Goal: Task Accomplishment & Management: Manage account settings

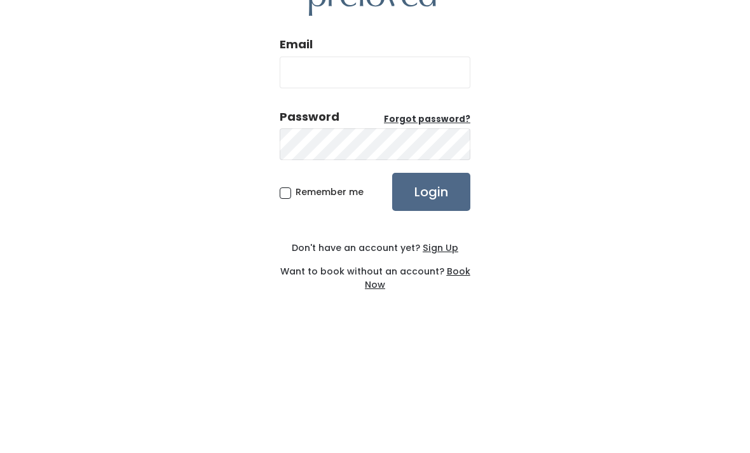
click at [433, 148] on input "Email" at bounding box center [375, 164] width 191 height 32
click at [562, 118] on div "Email Password Forgot password? Remember me Login Don't have an account yet? Si…" at bounding box center [375, 226] width 750 height 453
click at [433, 148] on input "Email" at bounding box center [375, 164] width 191 height 32
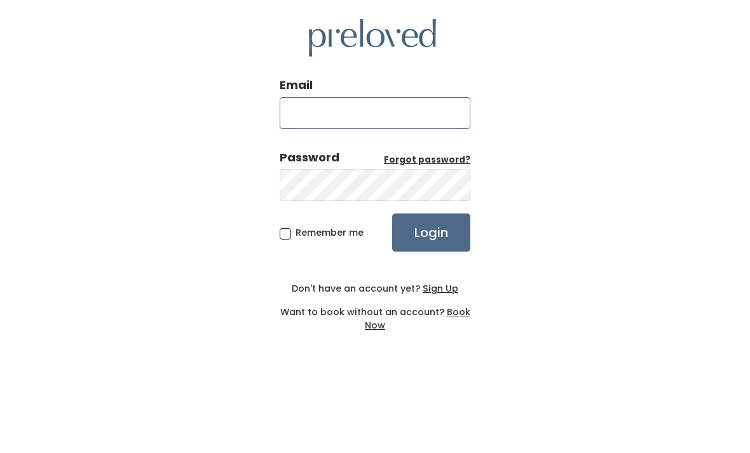
type input "mollycamillestein@gmail.com"
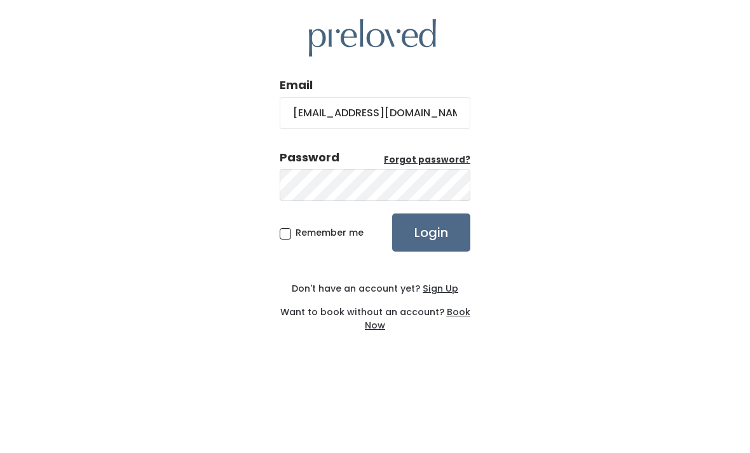
click at [448, 264] on input "Login" at bounding box center [431, 283] width 78 height 38
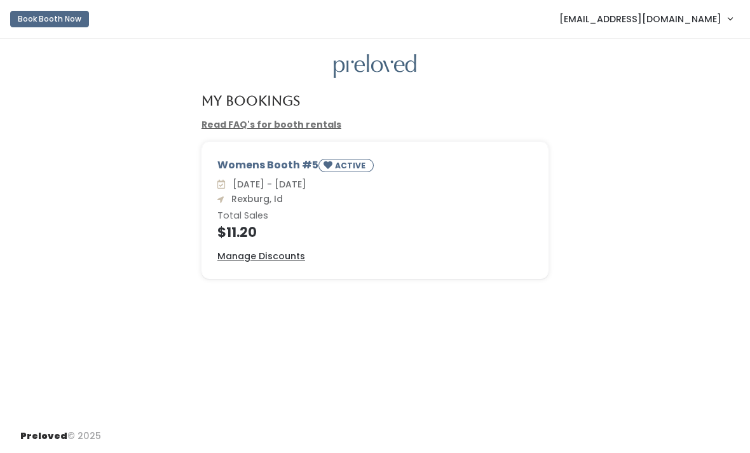
click at [694, 18] on span "[EMAIL_ADDRESS][DOMAIN_NAME]" at bounding box center [640, 19] width 162 height 14
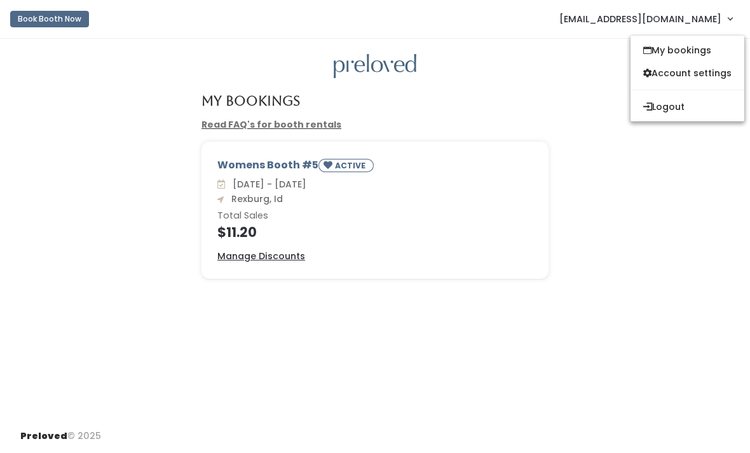
click at [708, 109] on button "Logout" at bounding box center [688, 106] width 114 height 23
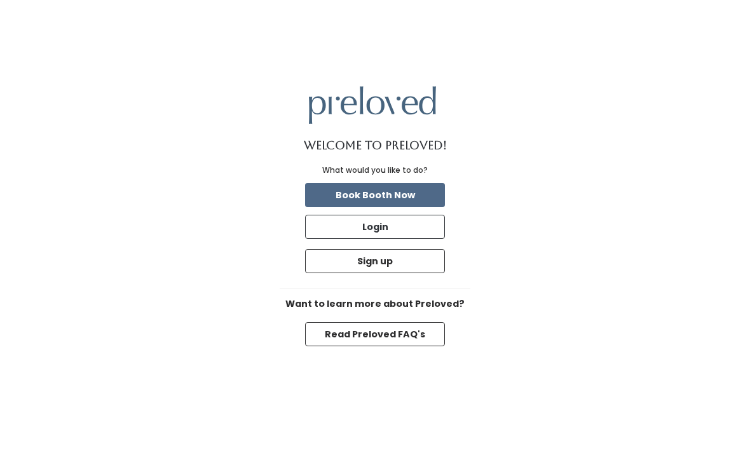
click at [427, 239] on button "Login" at bounding box center [375, 227] width 140 height 24
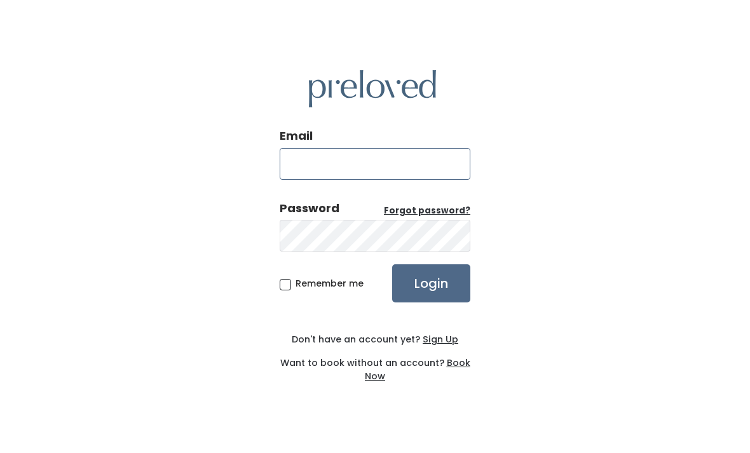
type input "[EMAIL_ADDRESS][DOMAIN_NAME]"
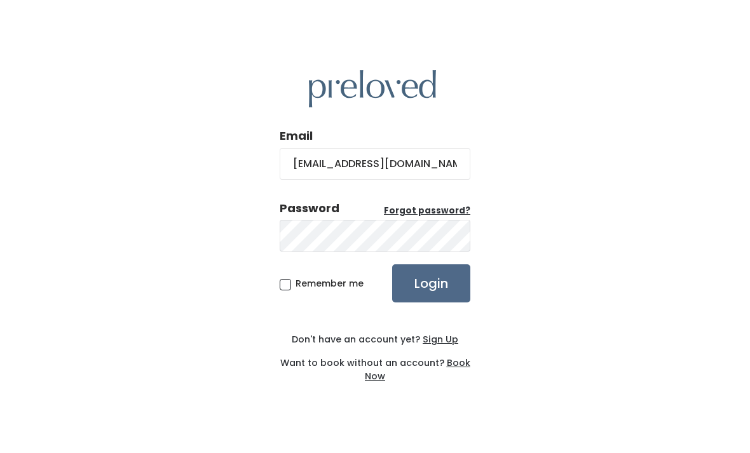
click at [431, 303] on input "Login" at bounding box center [431, 283] width 78 height 38
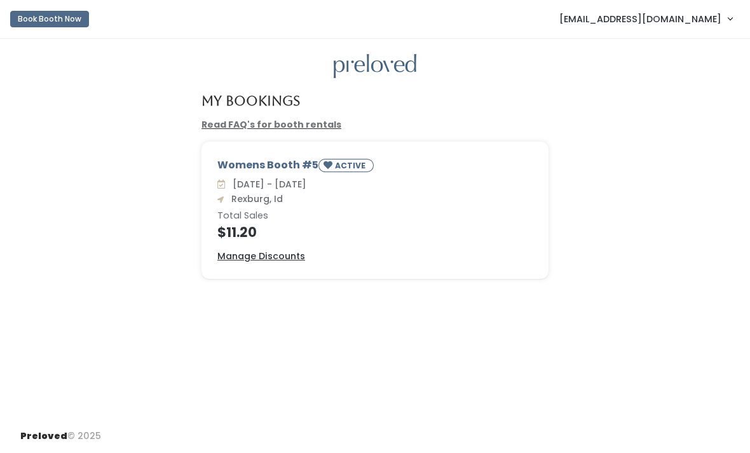
click at [717, 22] on span "mollycamillestein@gmail.com" at bounding box center [640, 19] width 162 height 14
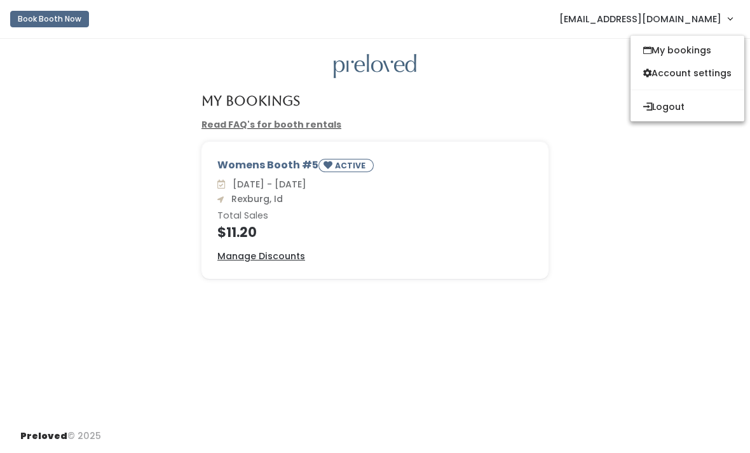
click at [703, 111] on button "Logout" at bounding box center [688, 106] width 114 height 23
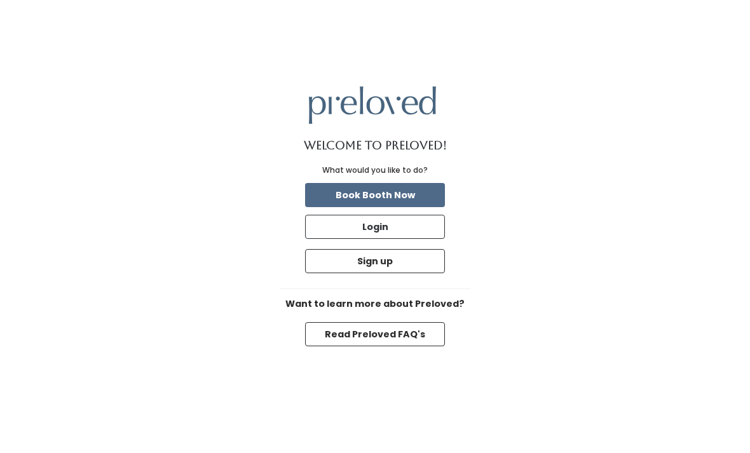
click at [431, 239] on button "Login" at bounding box center [375, 227] width 140 height 24
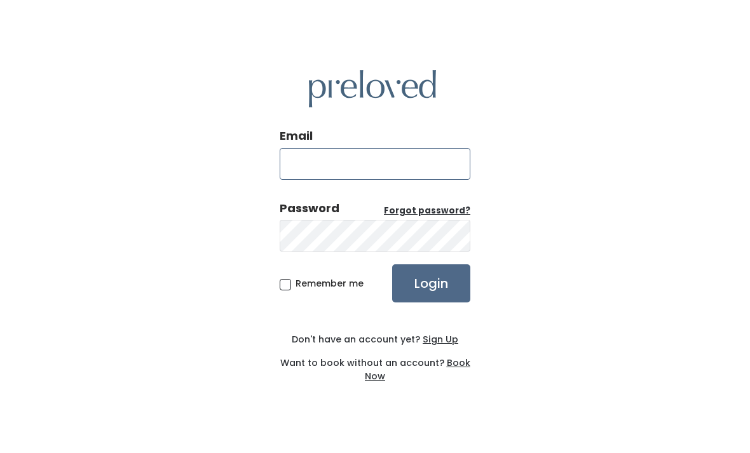
type input "[EMAIL_ADDRESS][DOMAIN_NAME]"
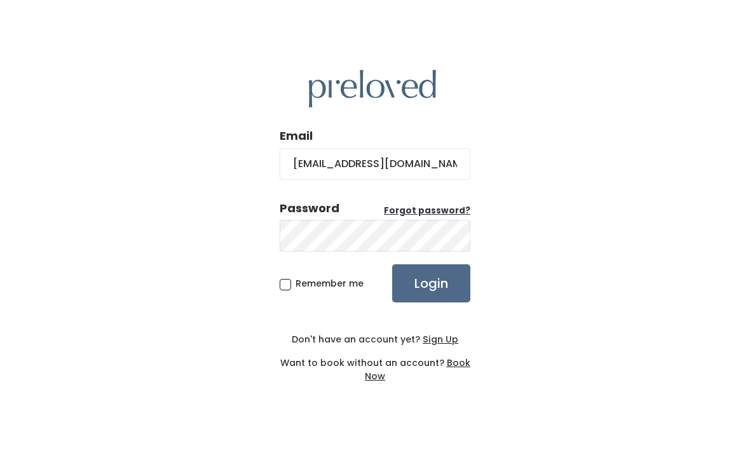
click at [445, 303] on input "Login" at bounding box center [431, 283] width 78 height 38
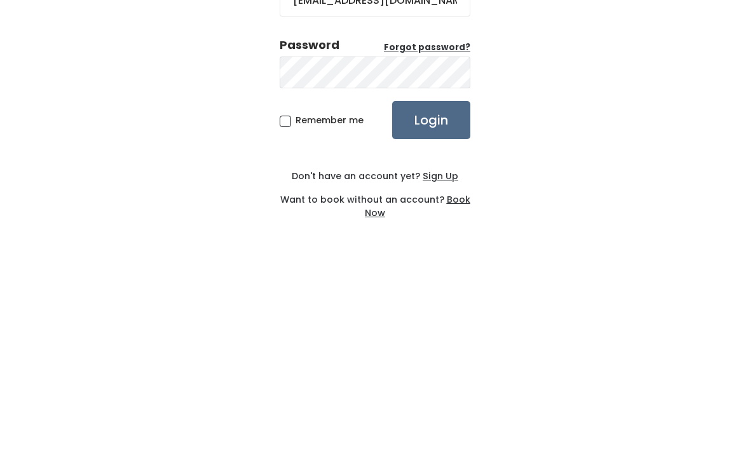
click at [438, 264] on input "Login" at bounding box center [431, 283] width 78 height 38
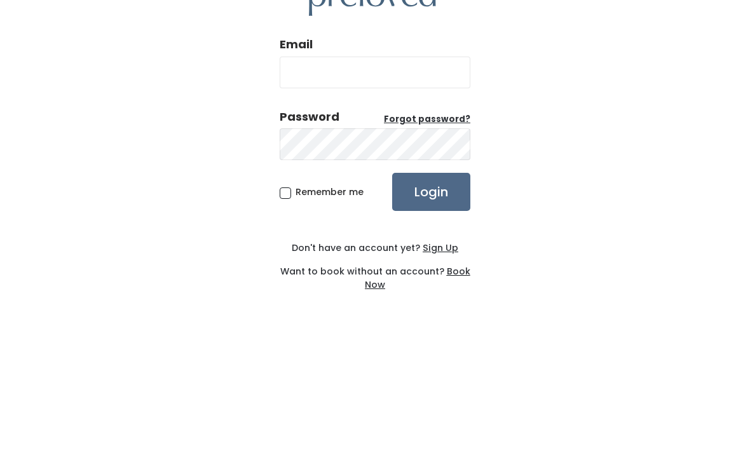
click at [699, 156] on div "Email Password Forgot password? Remember me Login Don't have an account yet? Si…" at bounding box center [375, 226] width 750 height 453
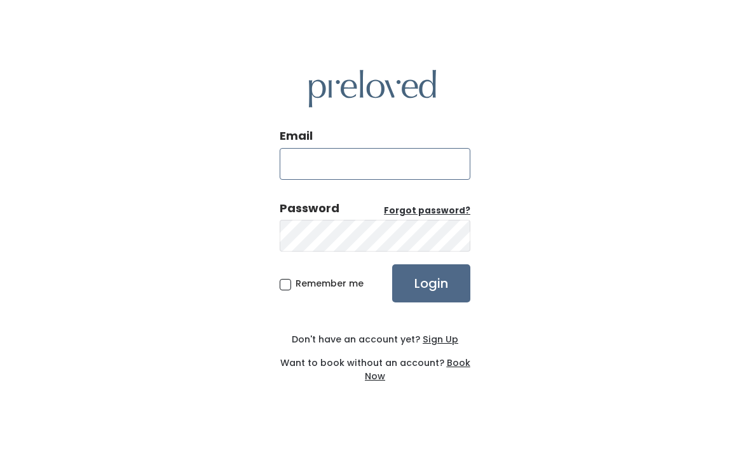
click at [380, 149] on input "Email" at bounding box center [375, 164] width 191 height 32
type input "rexburg@preloved.love"
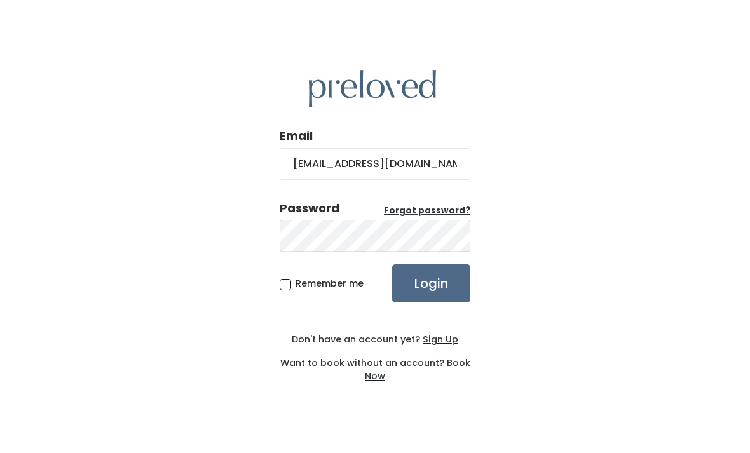
click at [441, 264] on input "Login" at bounding box center [431, 283] width 78 height 38
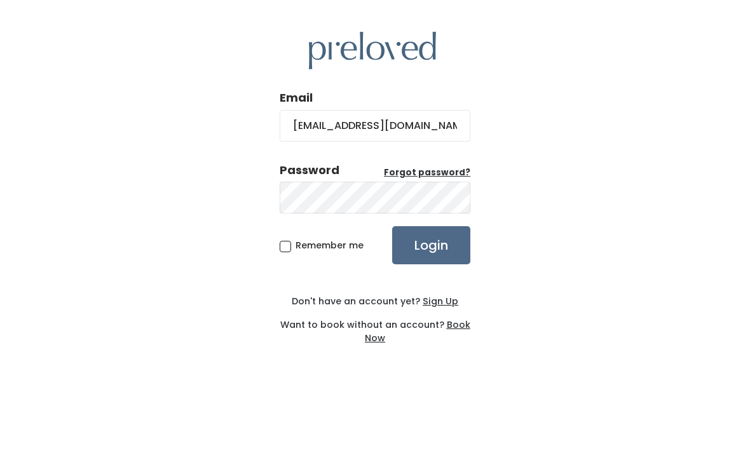
scroll to position [38, 0]
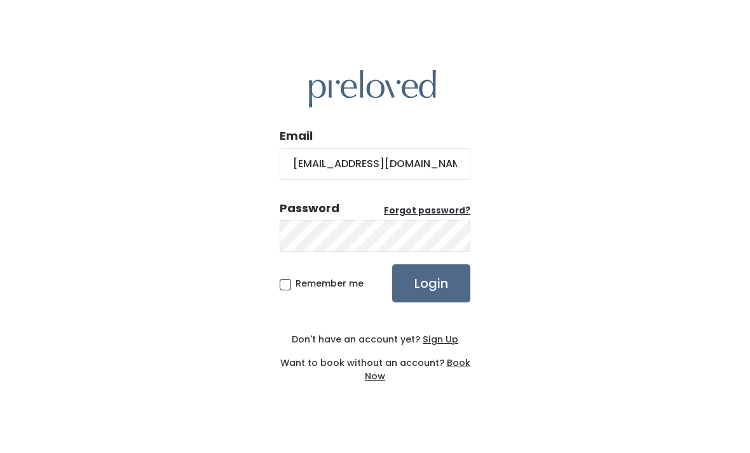
click at [444, 271] on input "Login" at bounding box center [431, 283] width 78 height 38
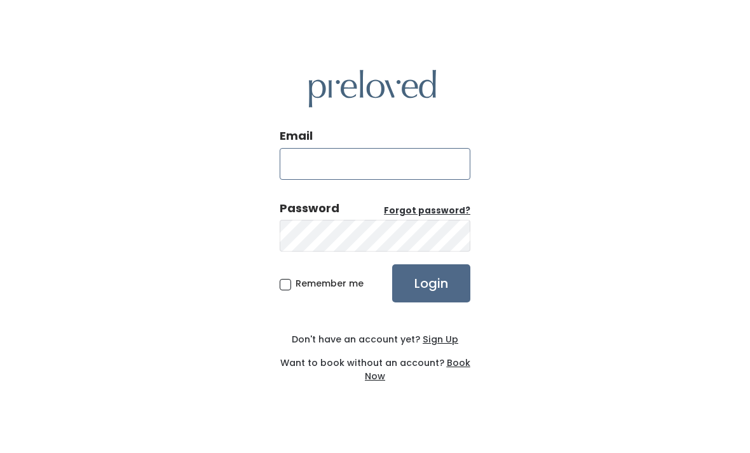
type input "[EMAIL_ADDRESS][DOMAIN_NAME]"
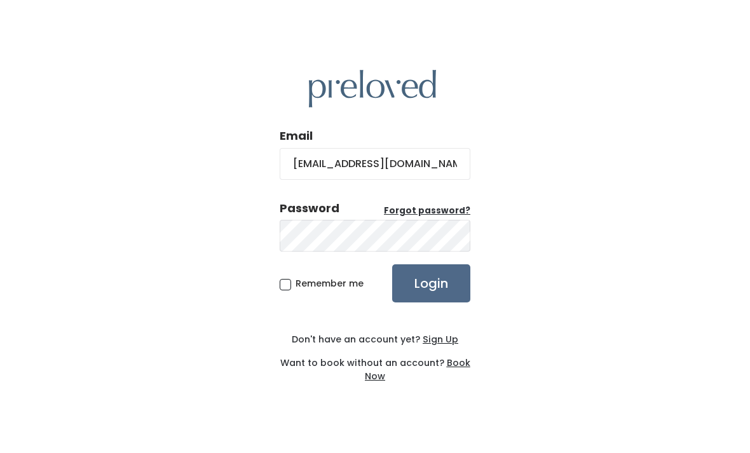
click at [440, 303] on input "Login" at bounding box center [431, 283] width 78 height 38
click at [651, 219] on div "Email [EMAIL_ADDRESS][DOMAIN_NAME] Password Forgot password? Remember me Login …" at bounding box center [375, 226] width 750 height 453
click at [439, 180] on input "[EMAIL_ADDRESS][DOMAIN_NAME]" at bounding box center [375, 164] width 191 height 32
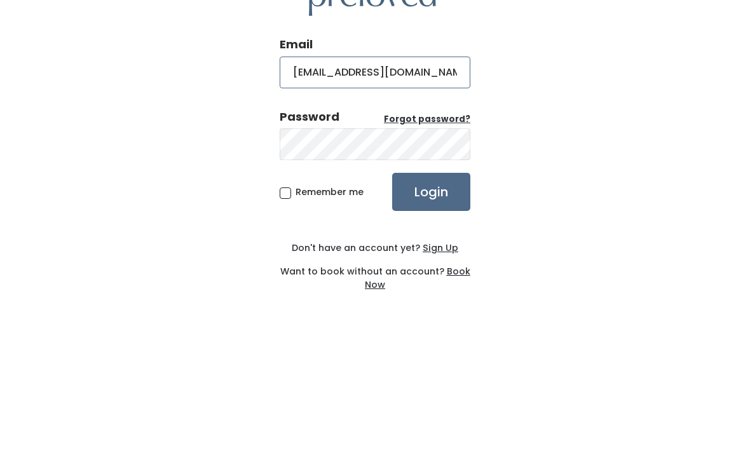
scroll to position [41, 0]
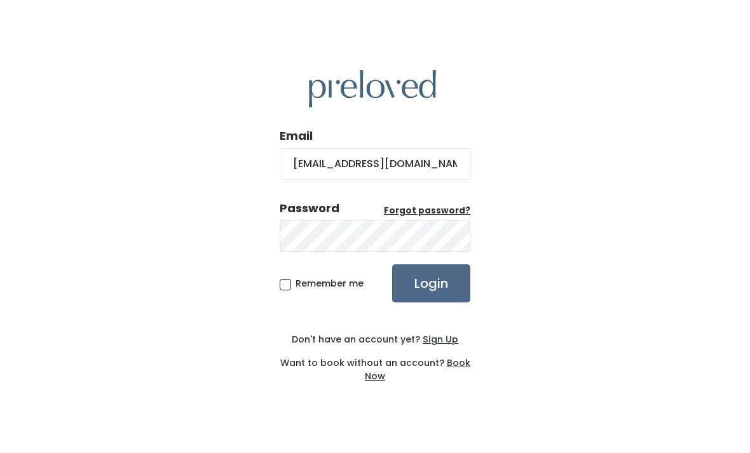
click at [427, 264] on input "Login" at bounding box center [431, 283] width 78 height 38
click at [431, 303] on input "Login" at bounding box center [431, 283] width 78 height 38
click at [437, 296] on input "Login" at bounding box center [431, 283] width 78 height 38
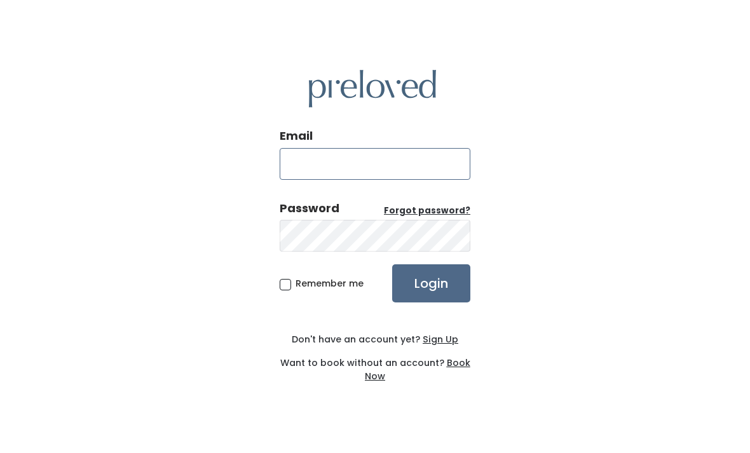
type input "[EMAIL_ADDRESS][DOMAIN_NAME]"
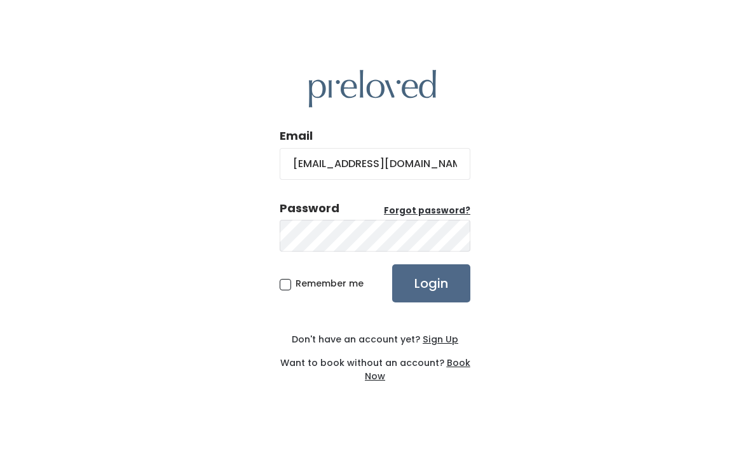
click at [442, 296] on input "Login" at bounding box center [431, 283] width 78 height 38
click at [444, 299] on input "Login" at bounding box center [431, 283] width 78 height 38
click at [440, 264] on input "Login" at bounding box center [431, 283] width 78 height 38
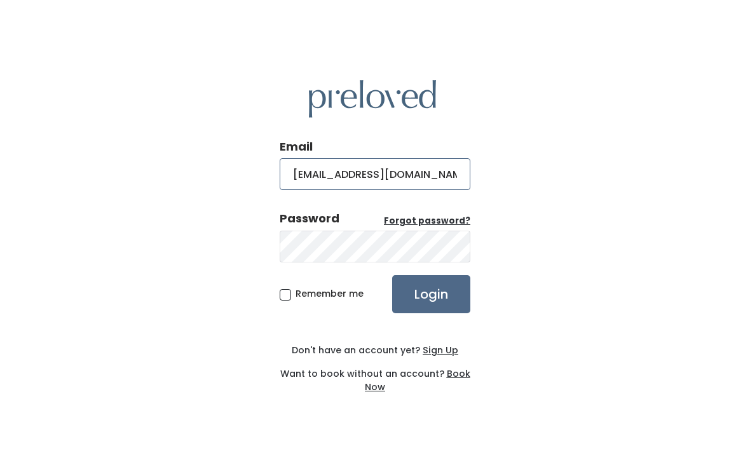
click at [437, 190] on input "[EMAIL_ADDRESS][DOMAIN_NAME]" at bounding box center [375, 174] width 191 height 32
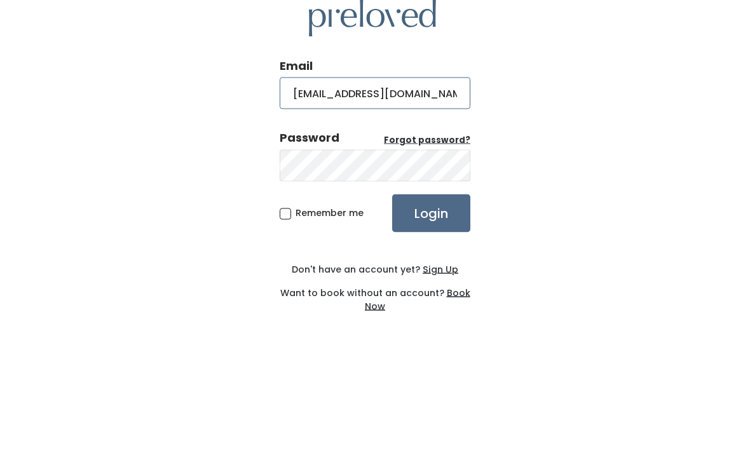
scroll to position [20, 0]
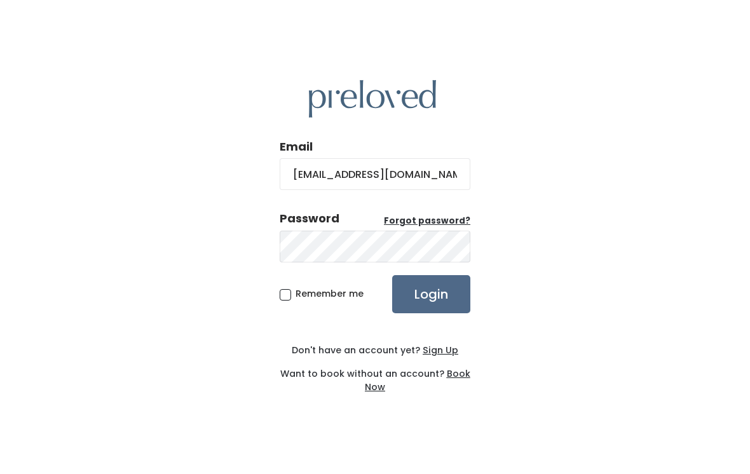
click at [436, 281] on input "Login" at bounding box center [431, 294] width 78 height 38
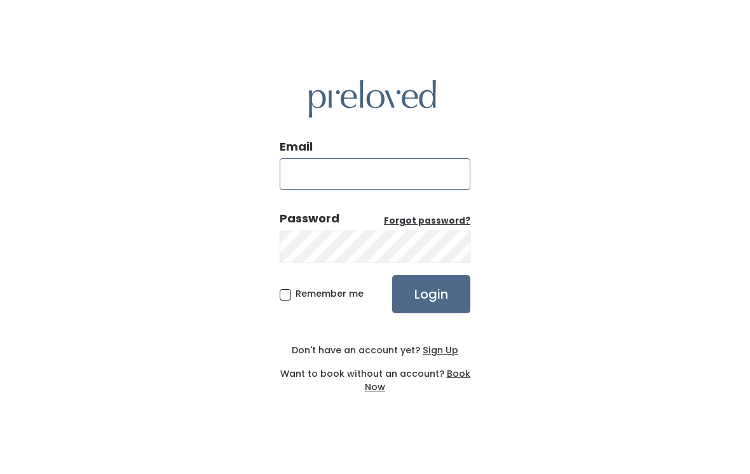
type input "[EMAIL_ADDRESS][DOMAIN_NAME]"
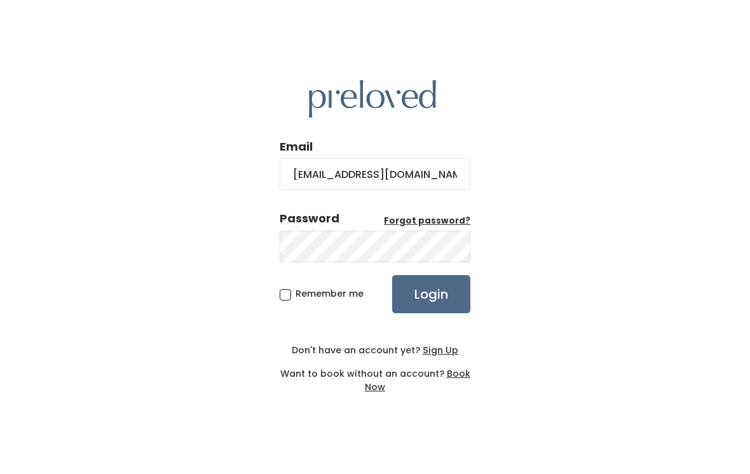
click at [431, 303] on input "Login" at bounding box center [431, 294] width 78 height 38
click at [435, 303] on input "Login" at bounding box center [431, 294] width 78 height 38
type input "rexburg.store@preloved.love"
click at [439, 298] on input "Login" at bounding box center [431, 294] width 78 height 38
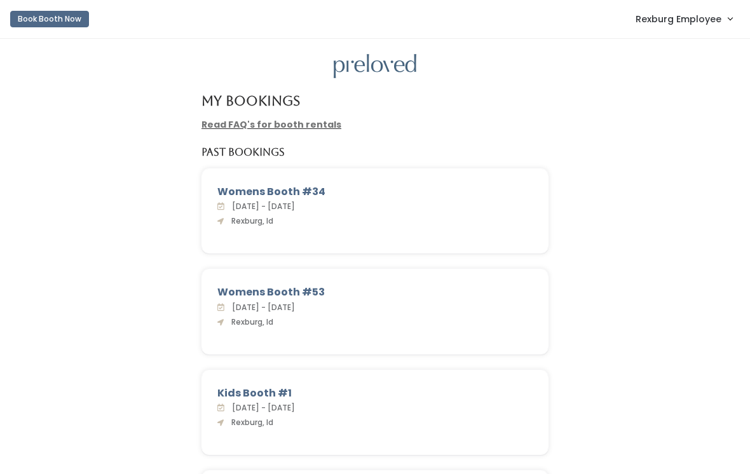
click at [718, 22] on span "Rexburg Employee" at bounding box center [679, 19] width 86 height 14
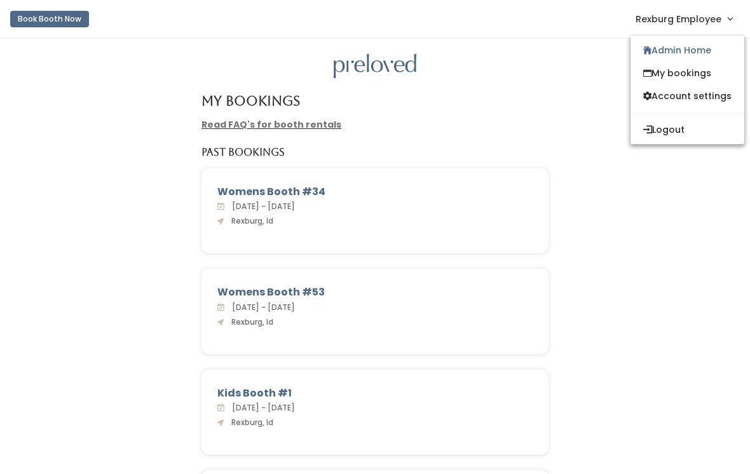
click at [629, 185] on div "Womens Booth #34 Sat. Mar 22 - Fri. Mar 28, 2025 Rexburg, Id" at bounding box center [375, 218] width 725 height 101
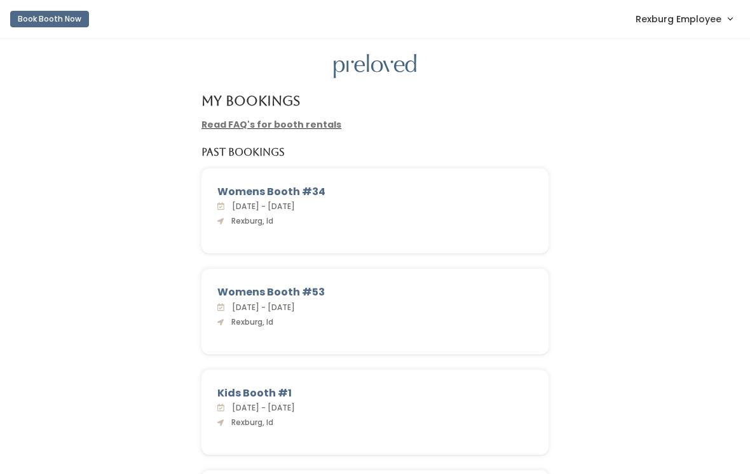
click at [718, 21] on span "Rexburg Employee" at bounding box center [679, 19] width 86 height 14
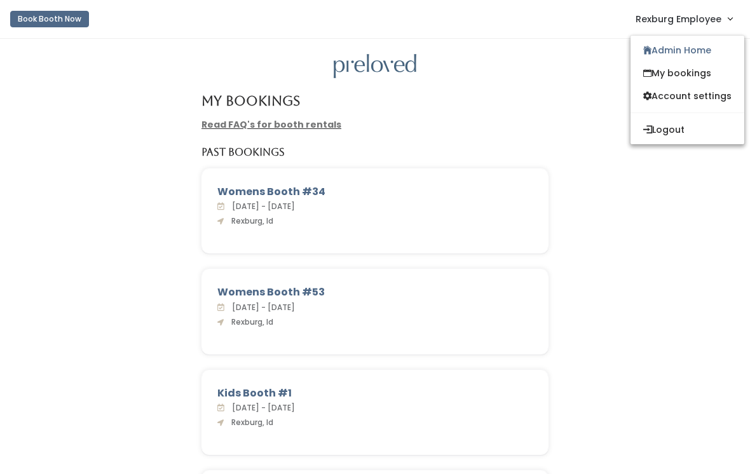
click at [704, 74] on link "My bookings" at bounding box center [688, 73] width 114 height 23
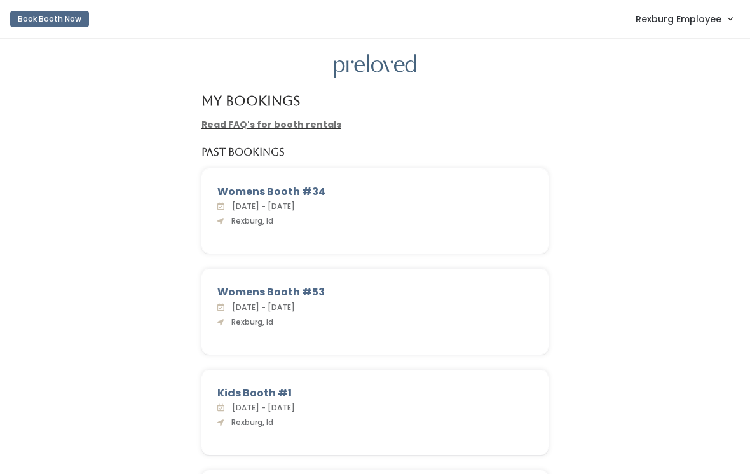
click at [730, 13] on link "Rexburg Employee" at bounding box center [684, 18] width 122 height 27
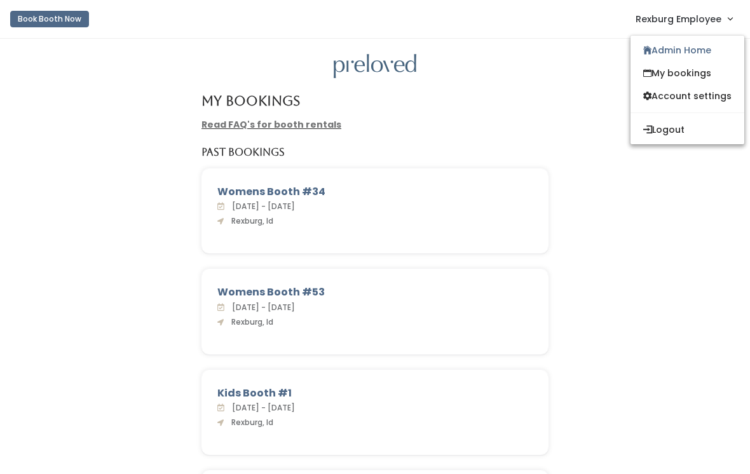
click at [696, 73] on link "My bookings" at bounding box center [688, 73] width 114 height 23
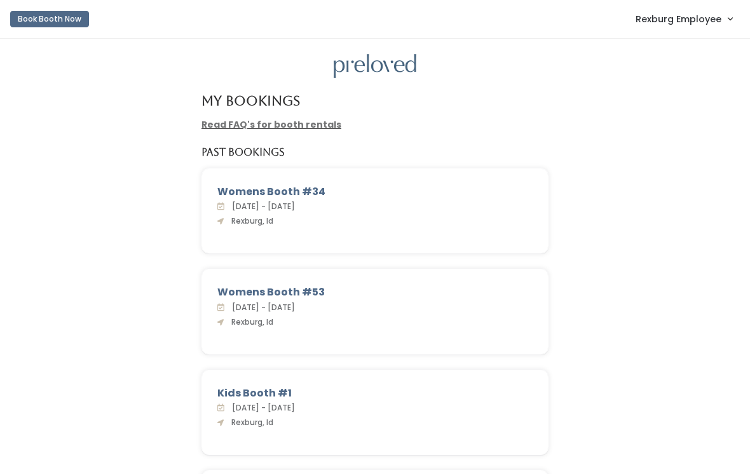
click at [711, 18] on span "Rexburg Employee" at bounding box center [679, 19] width 86 height 14
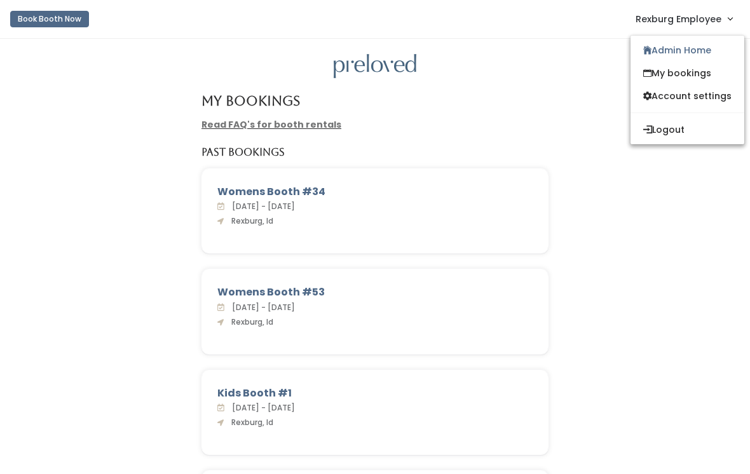
click at [699, 52] on link "Admin Home" at bounding box center [688, 50] width 114 height 23
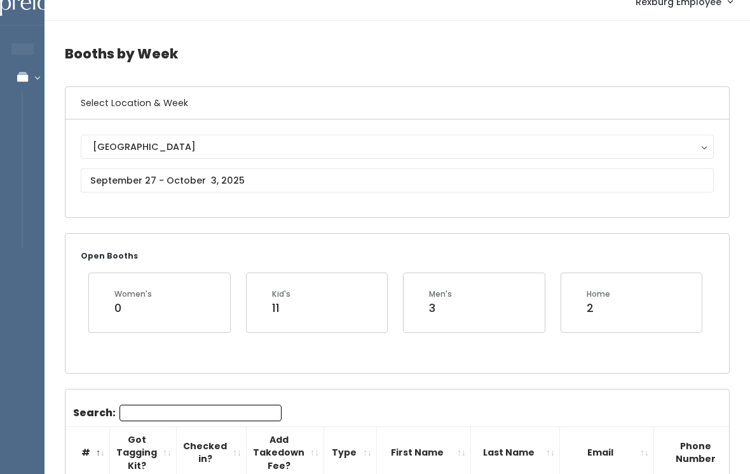
scroll to position [17, 0]
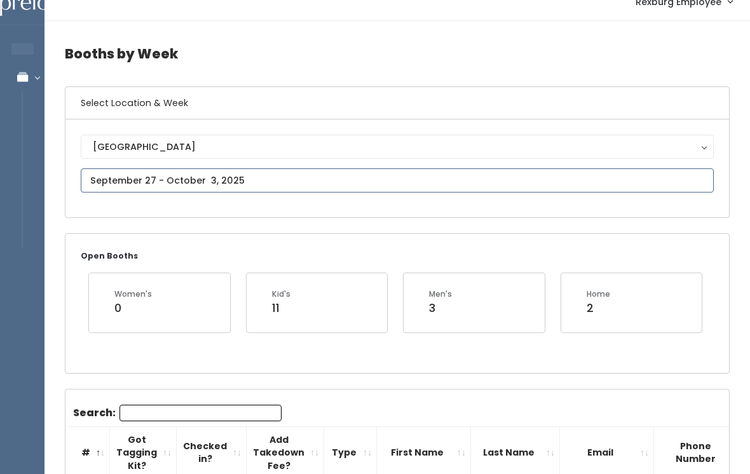
click at [343, 175] on input "text" at bounding box center [397, 180] width 633 height 24
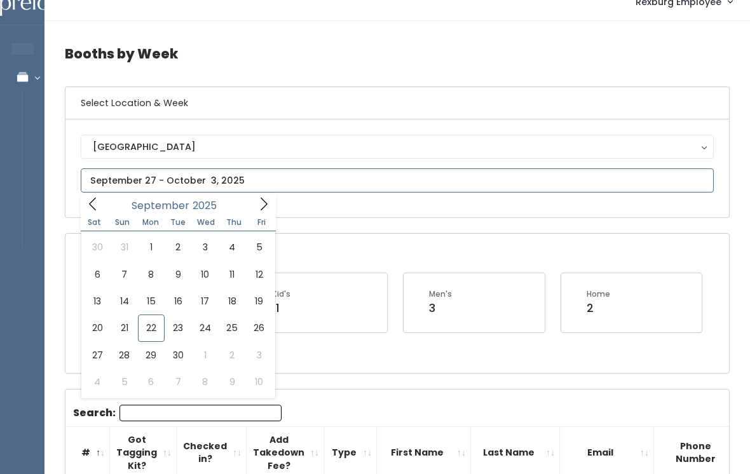
type input "[DATE] to [DATE]"
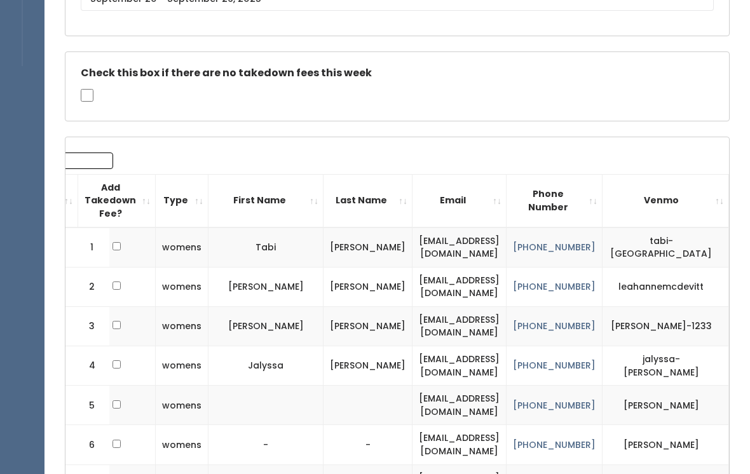
scroll to position [0, 199]
click at [718, 200] on th "Venmo" at bounding box center [666, 201] width 127 height 53
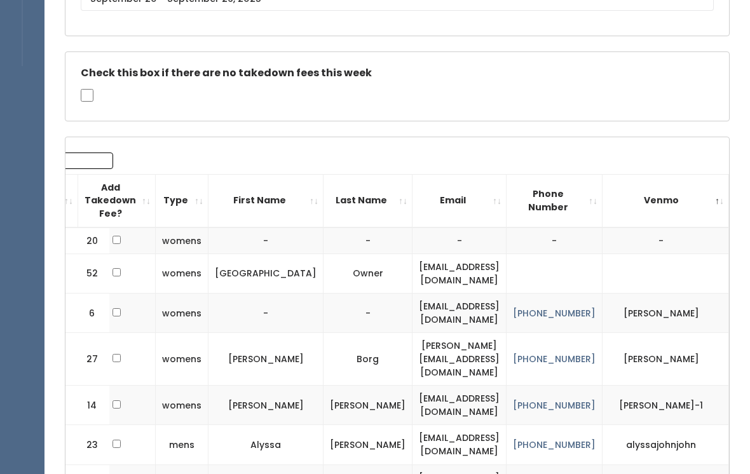
click at [718, 196] on th "Venmo" at bounding box center [666, 200] width 127 height 53
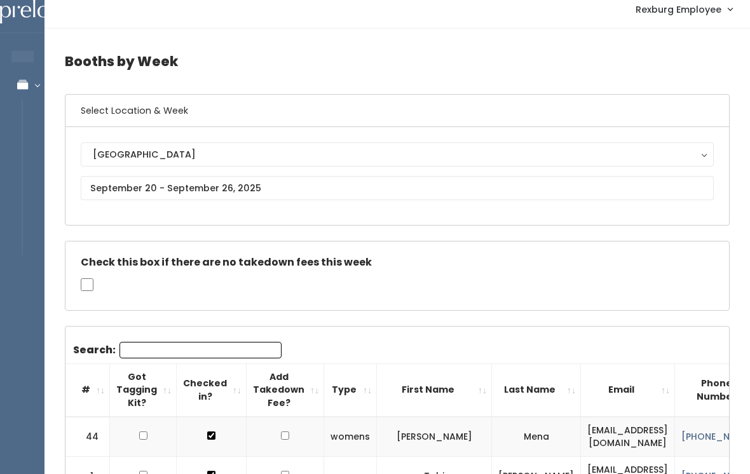
scroll to position [0, 0]
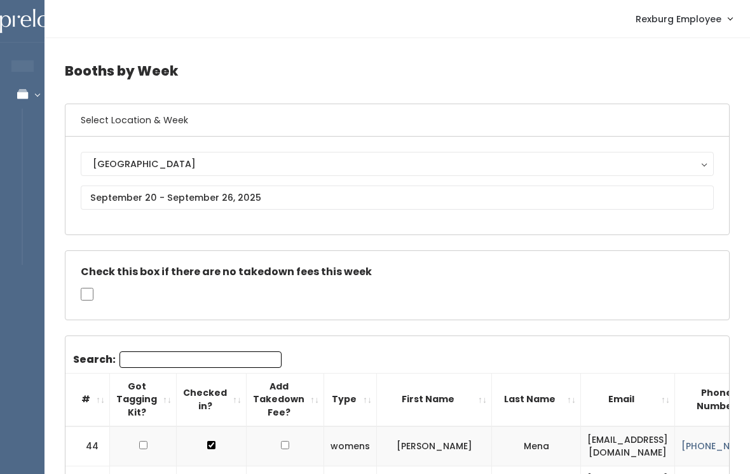
click at [702, 168] on button "[GEOGRAPHIC_DATA]" at bounding box center [397, 164] width 633 height 24
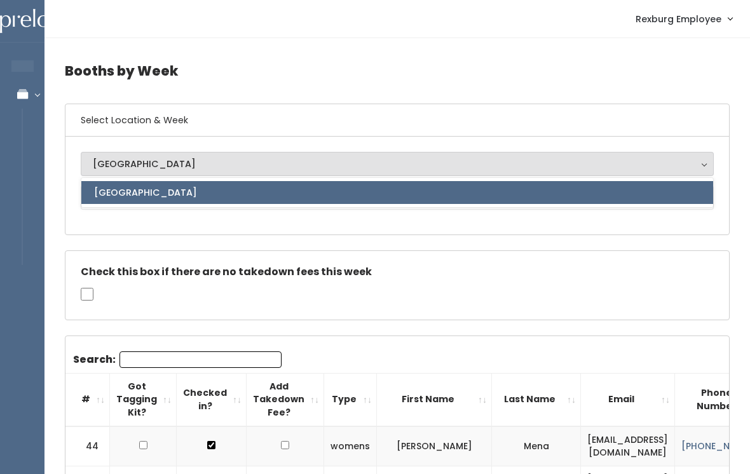
click at [642, 250] on div "Check this box if there are no takedown fees this week" at bounding box center [397, 285] width 665 height 70
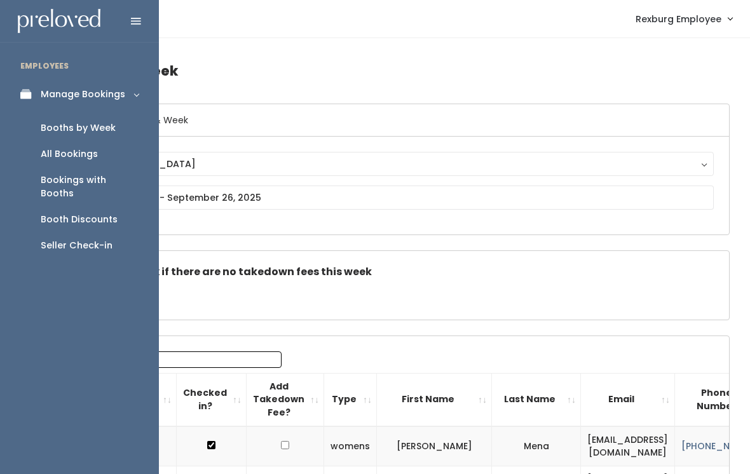
click at [109, 213] on div "Booth Discounts" at bounding box center [79, 219] width 77 height 13
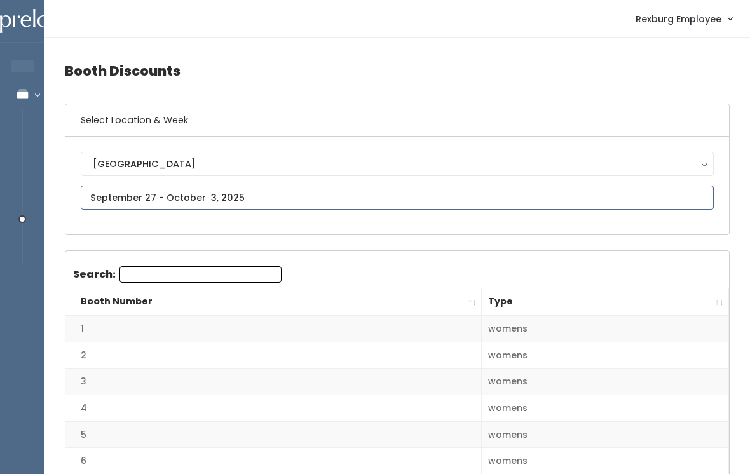
click at [334, 191] on input "text" at bounding box center [397, 198] width 633 height 24
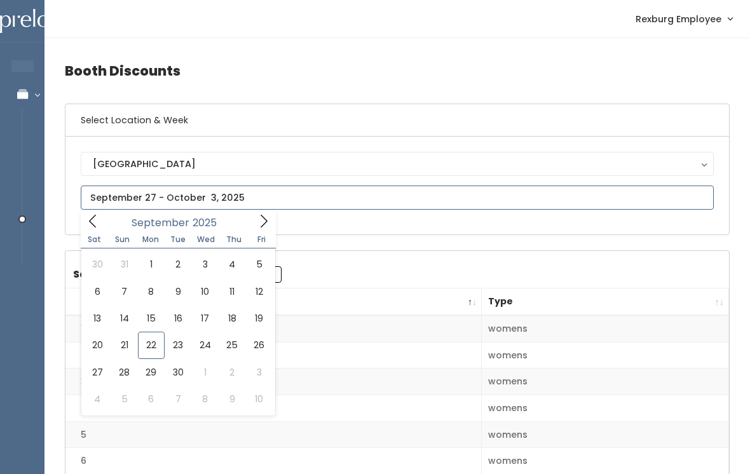
type input "[DATE] to [DATE]"
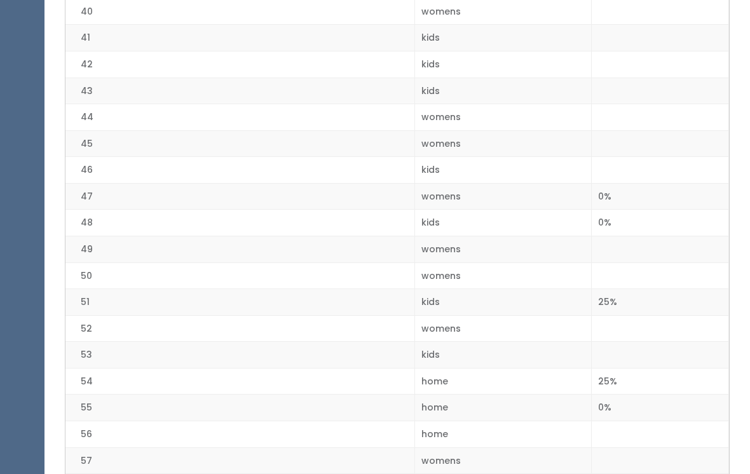
scroll to position [1403, 0]
